Goal: Information Seeking & Learning: Check status

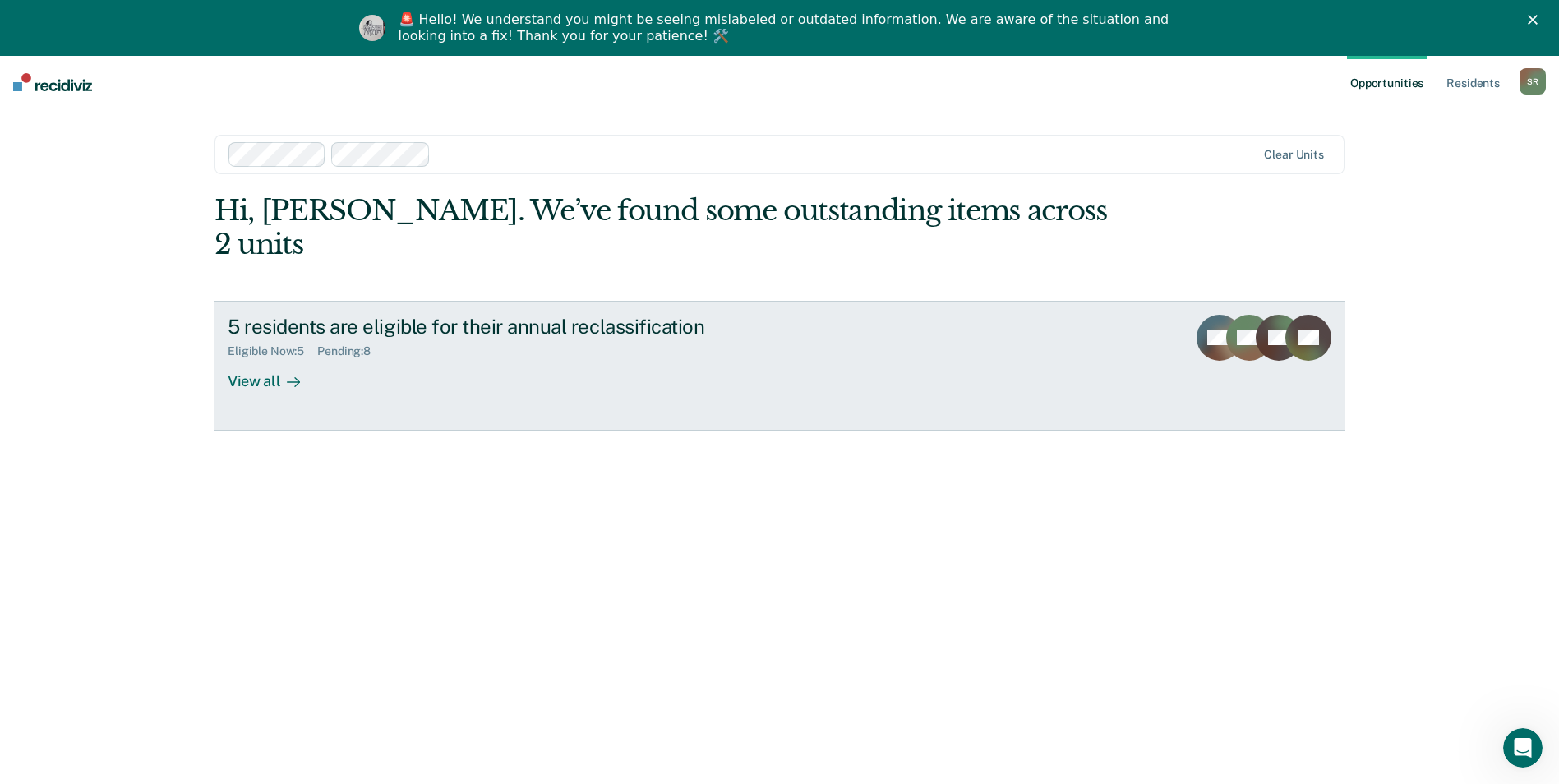
click at [249, 358] on div "View all" at bounding box center [274, 374] width 92 height 32
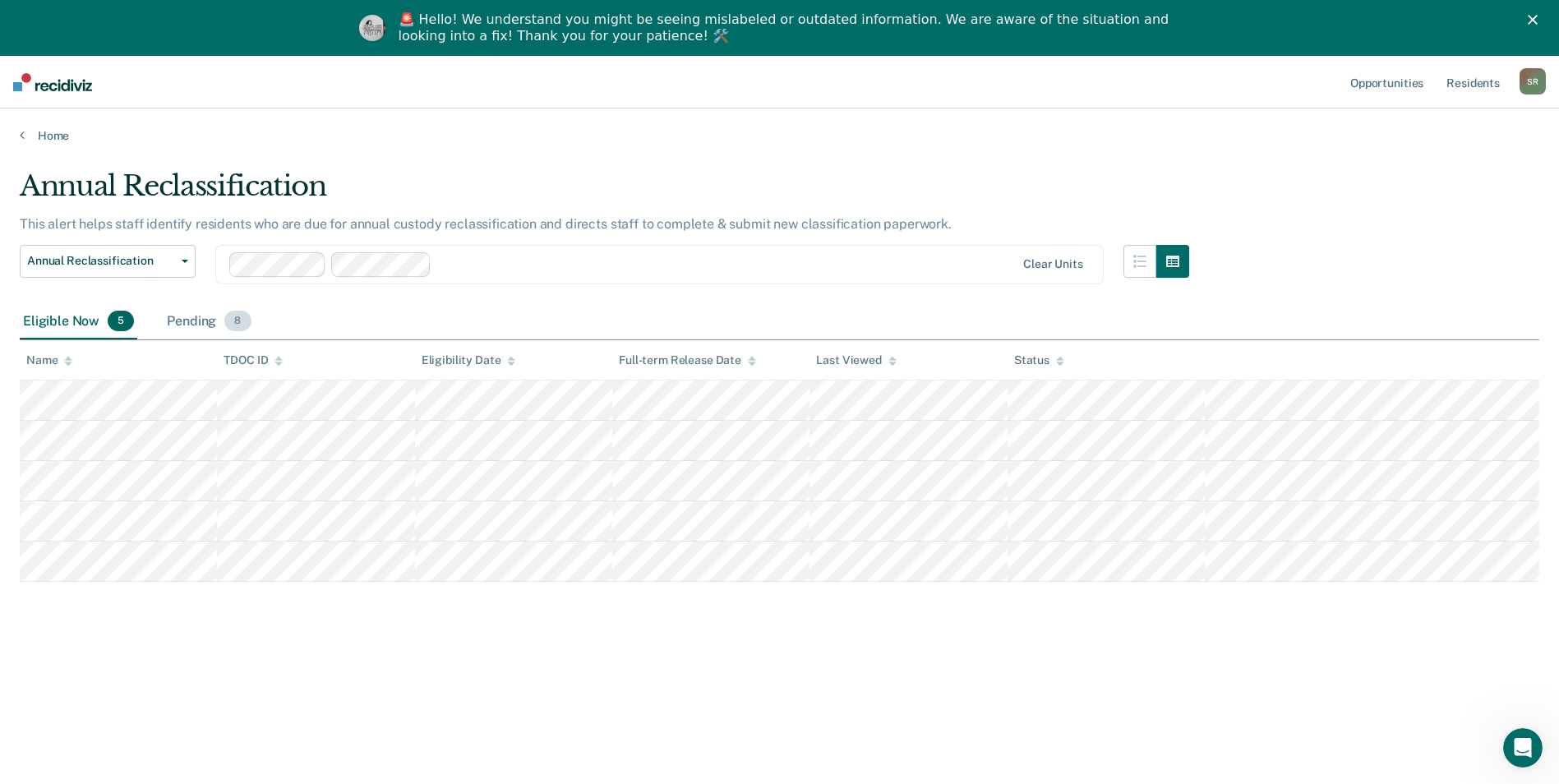
click at [199, 319] on div "Pending 8" at bounding box center [209, 322] width 90 height 36
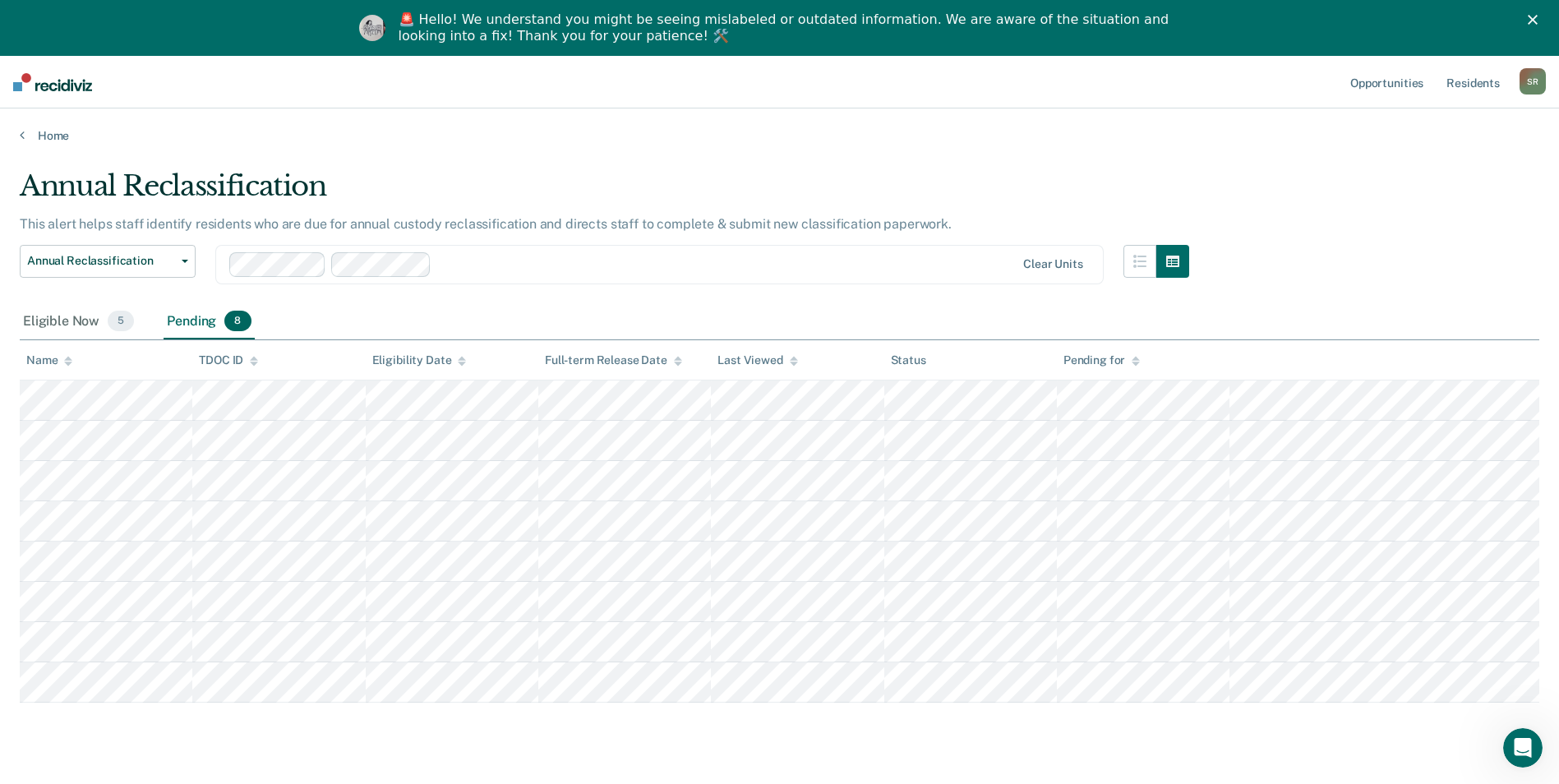
click at [526, 256] on div at bounding box center [726, 264] width 578 height 19
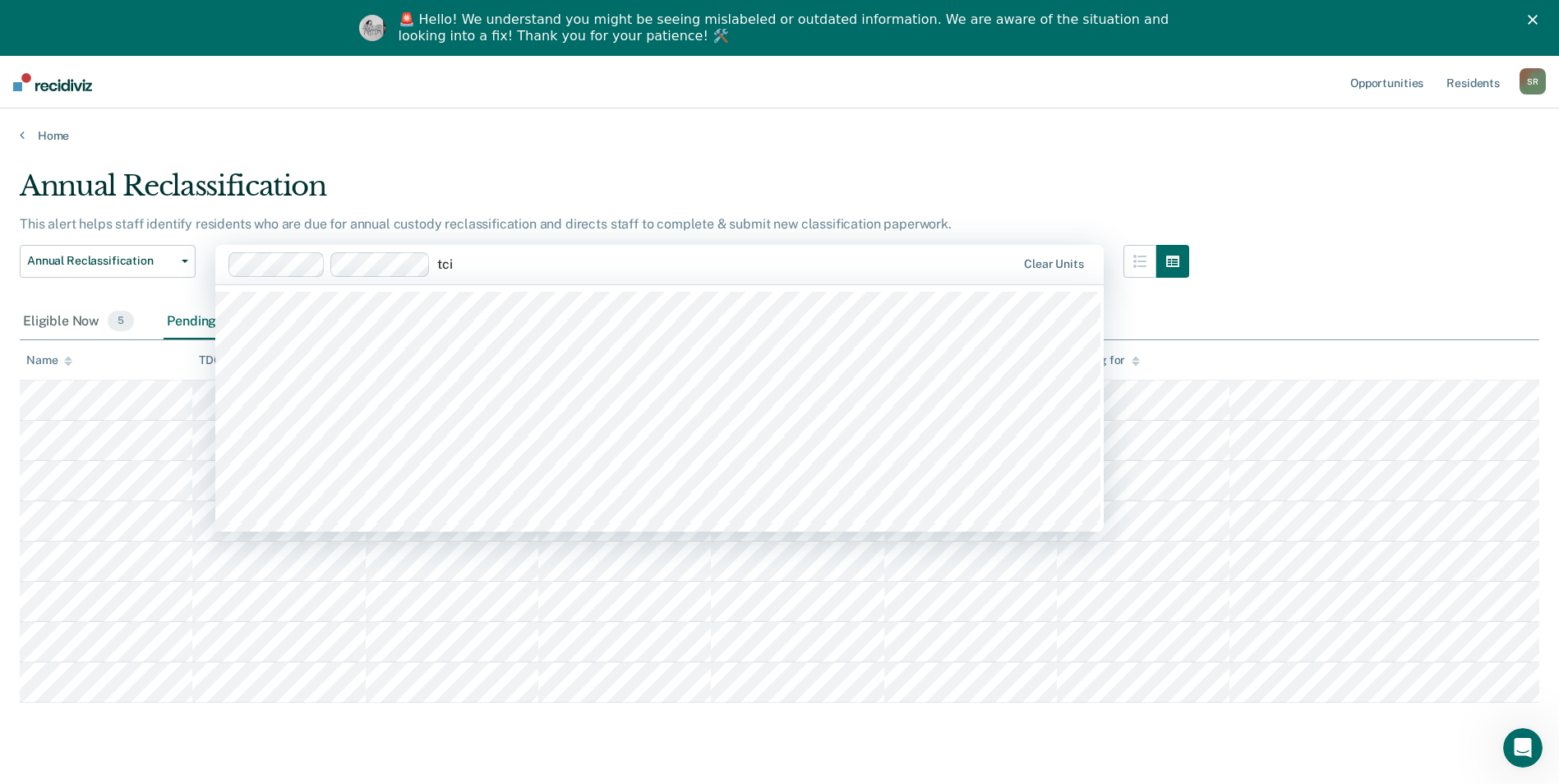
type input "tcix"
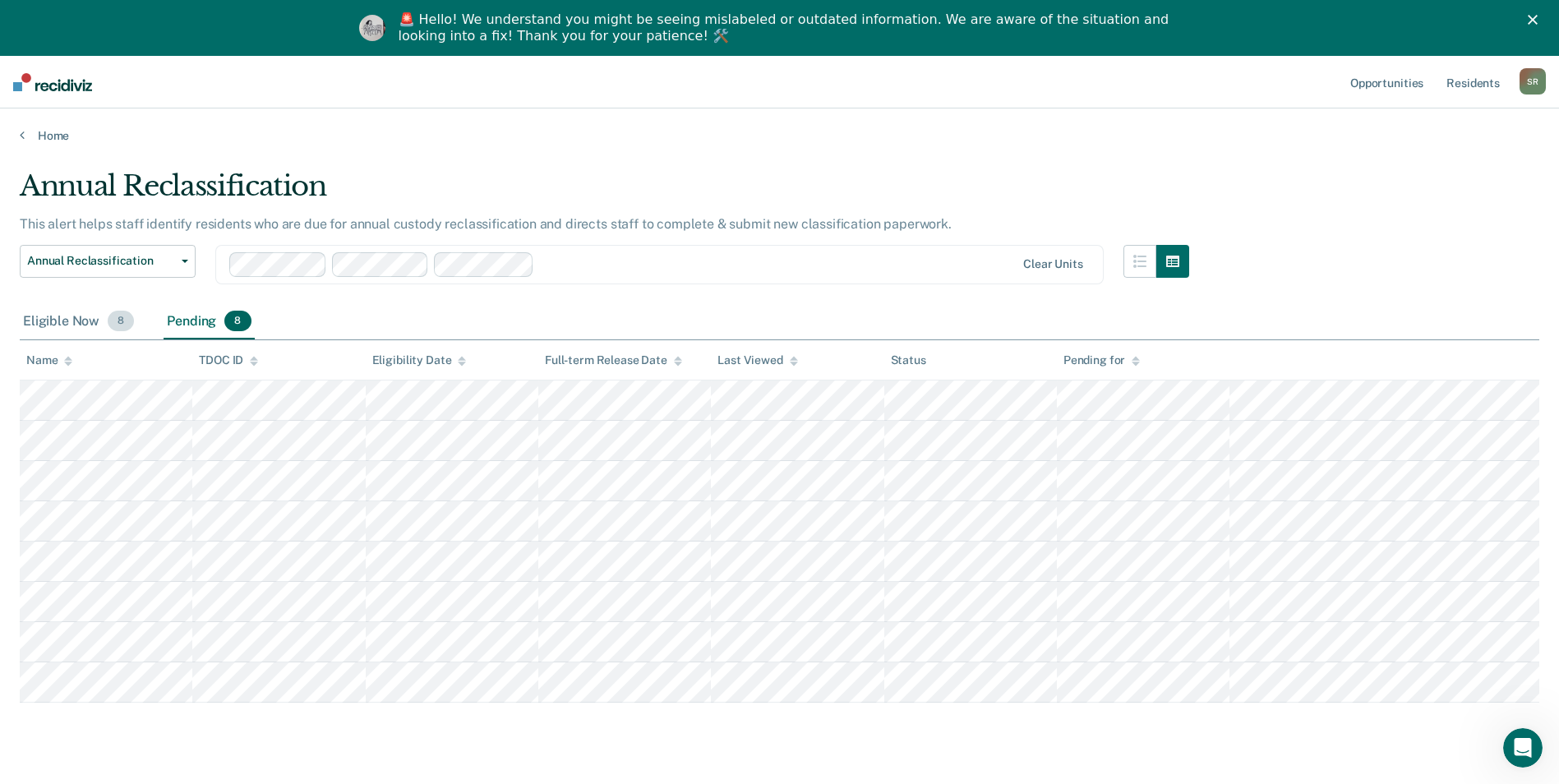
click at [88, 324] on div "Eligible Now 8" at bounding box center [79, 322] width 118 height 36
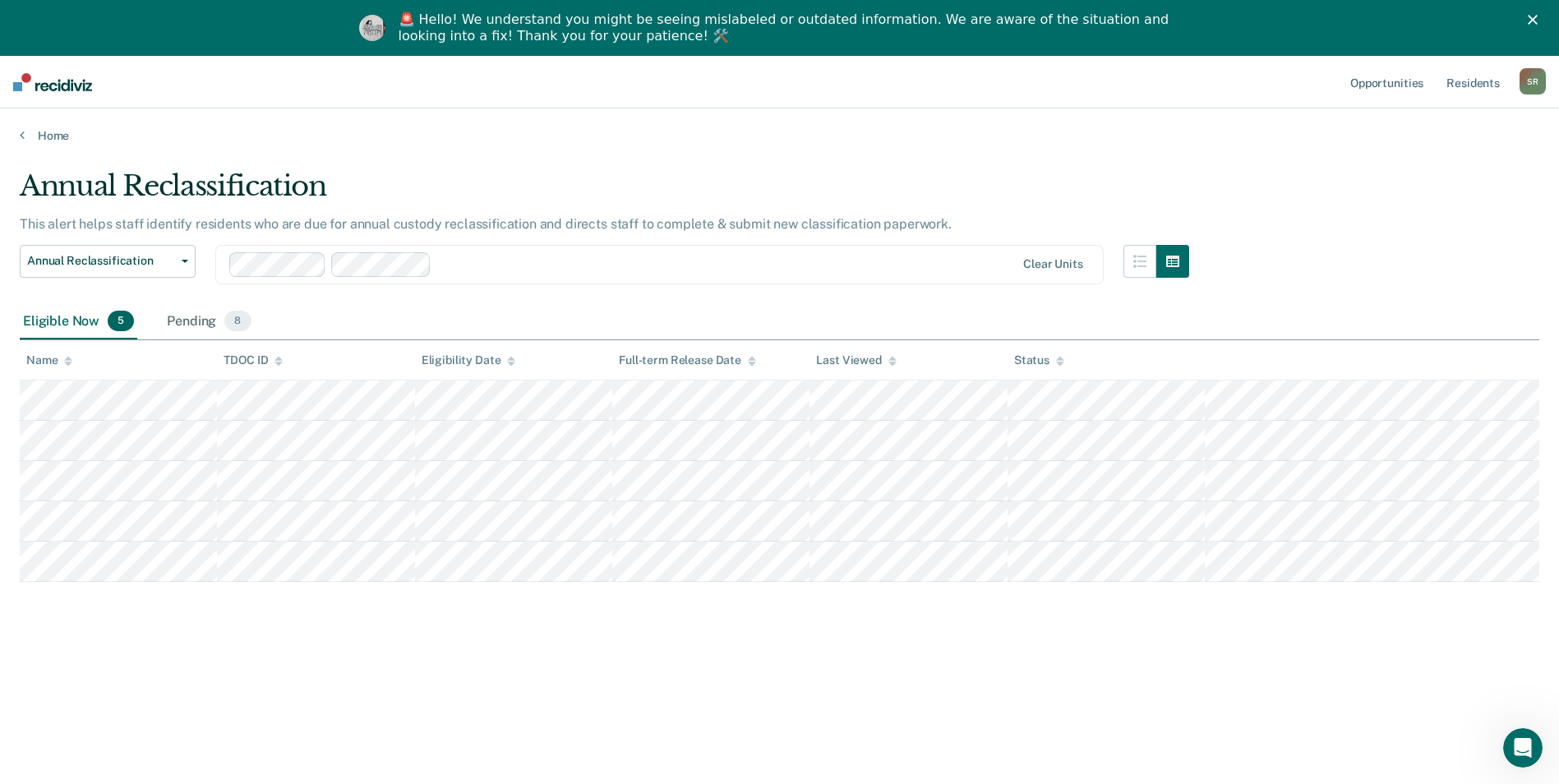
click at [486, 258] on div at bounding box center [726, 264] width 578 height 19
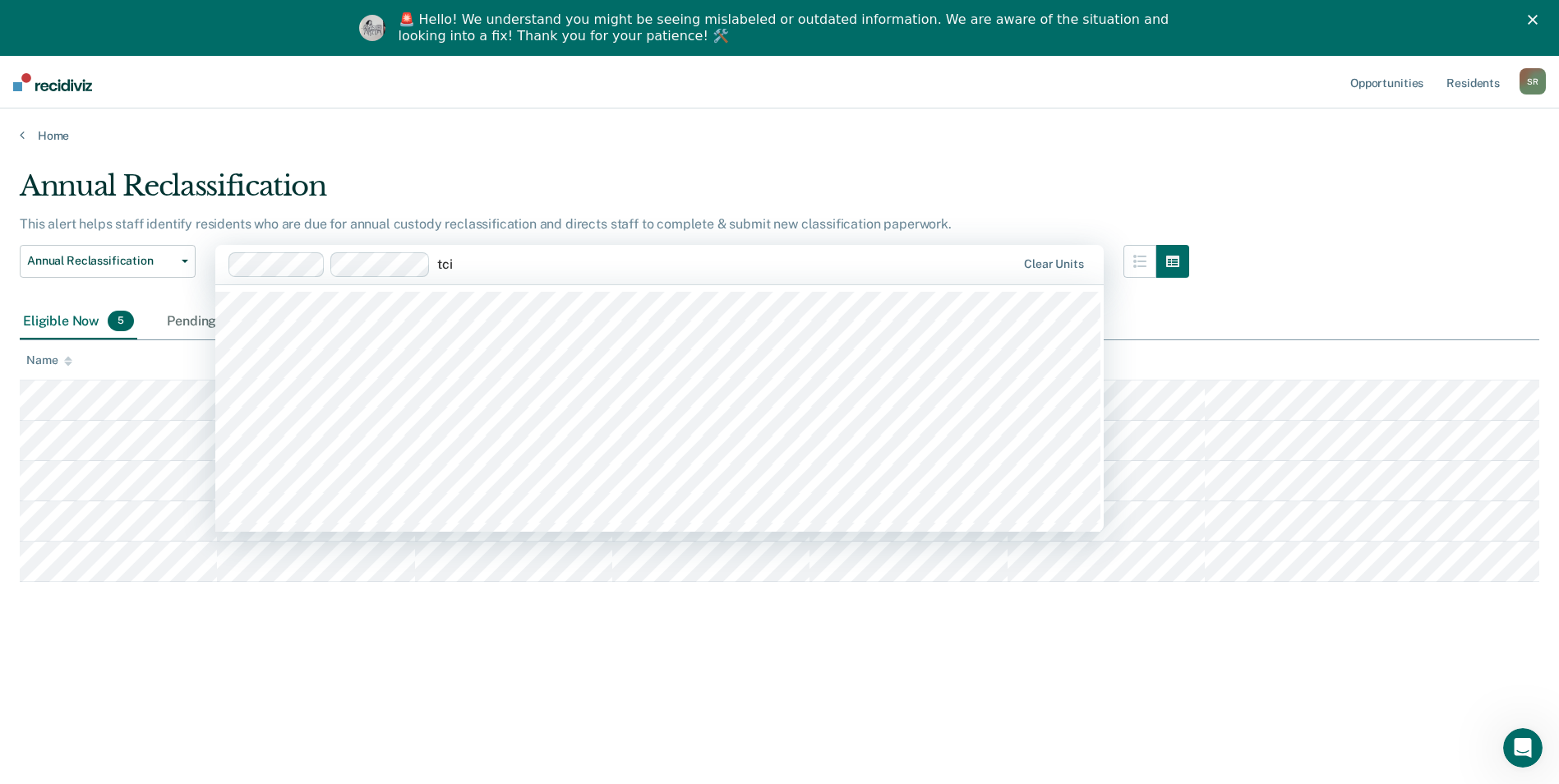
type input "tcix"
